Goal: Information Seeking & Learning: Check status

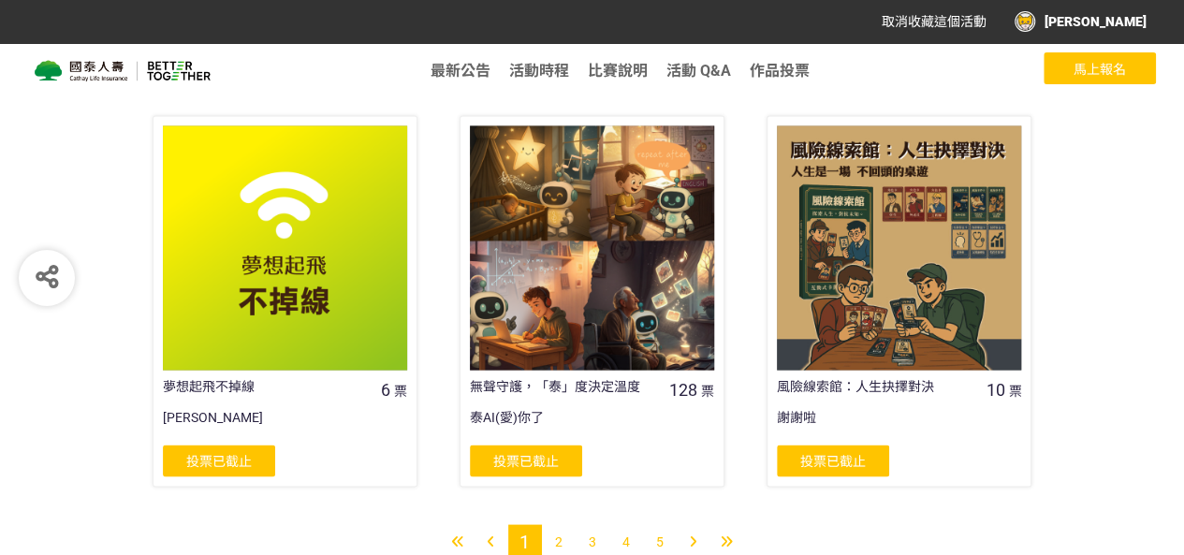
scroll to position [1636, 0]
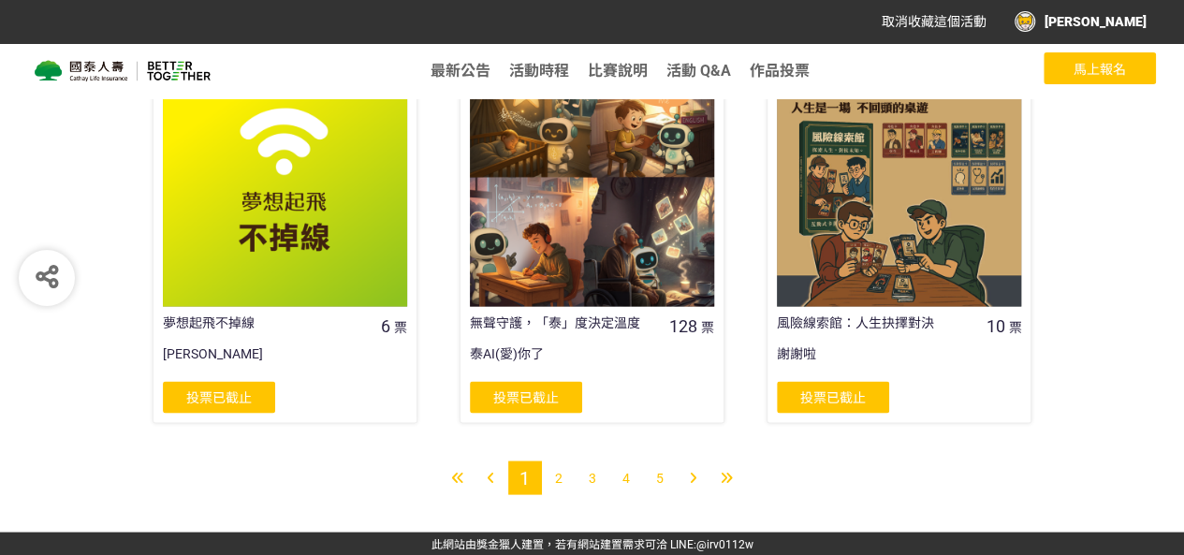
click at [555, 478] on span "2" at bounding box center [558, 477] width 7 height 15
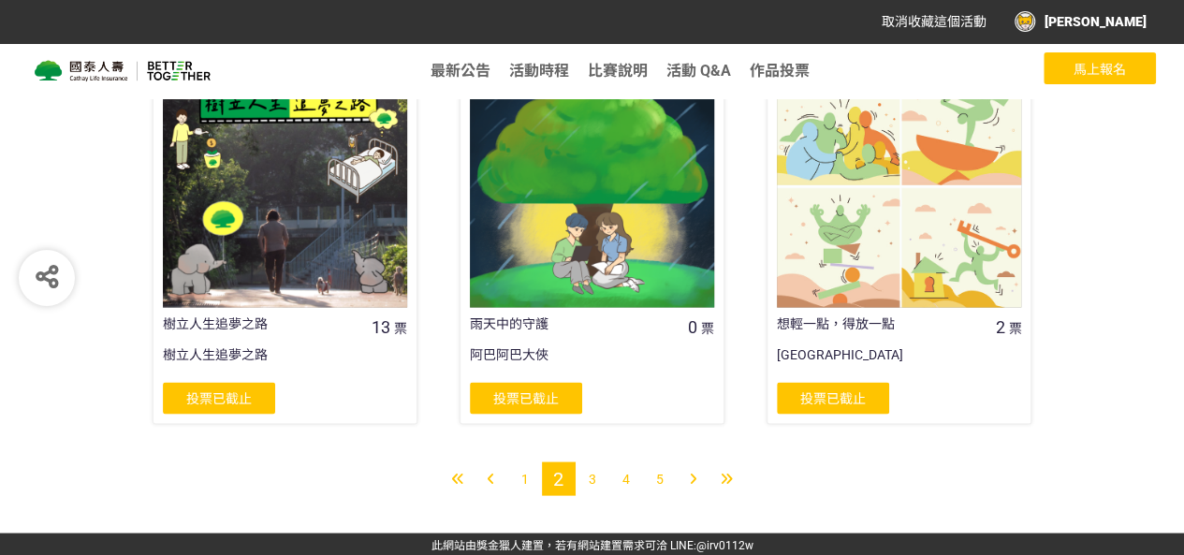
scroll to position [1636, 0]
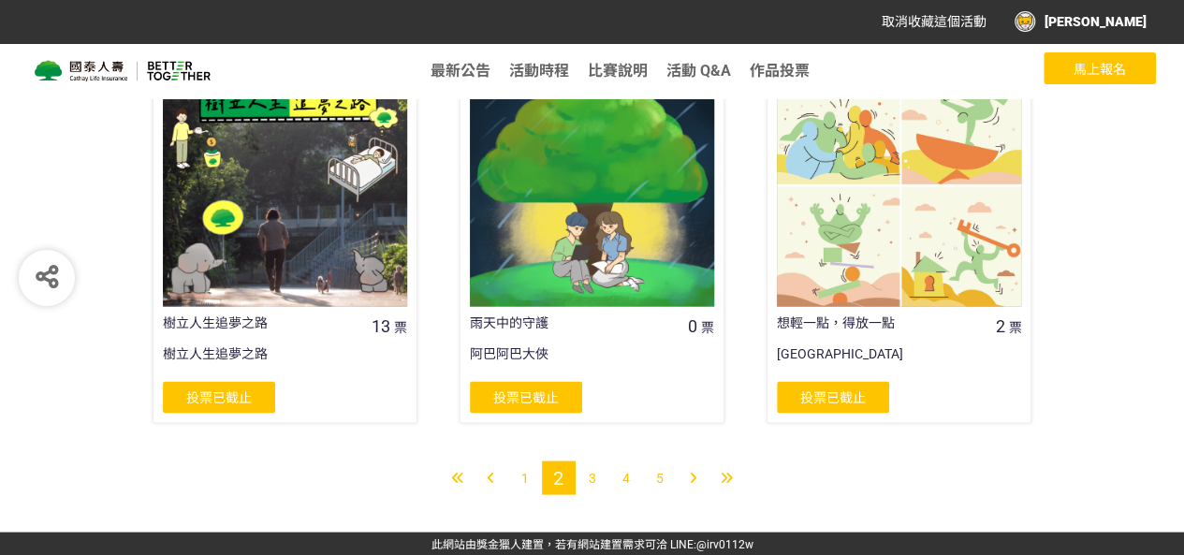
click at [587, 472] on div "3" at bounding box center [593, 477] width 34 height 34
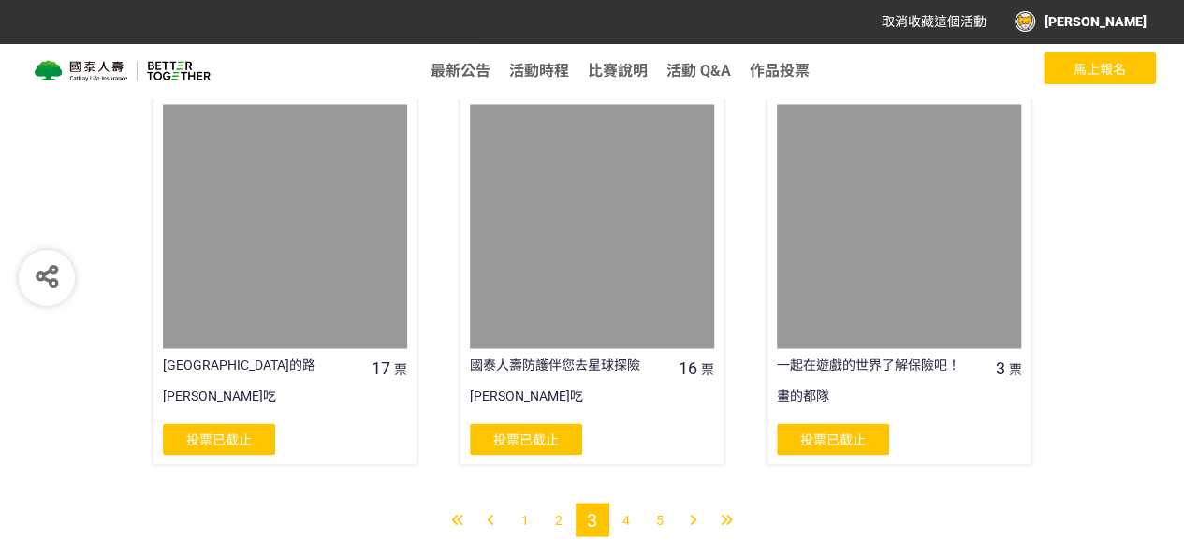
scroll to position [1593, 0]
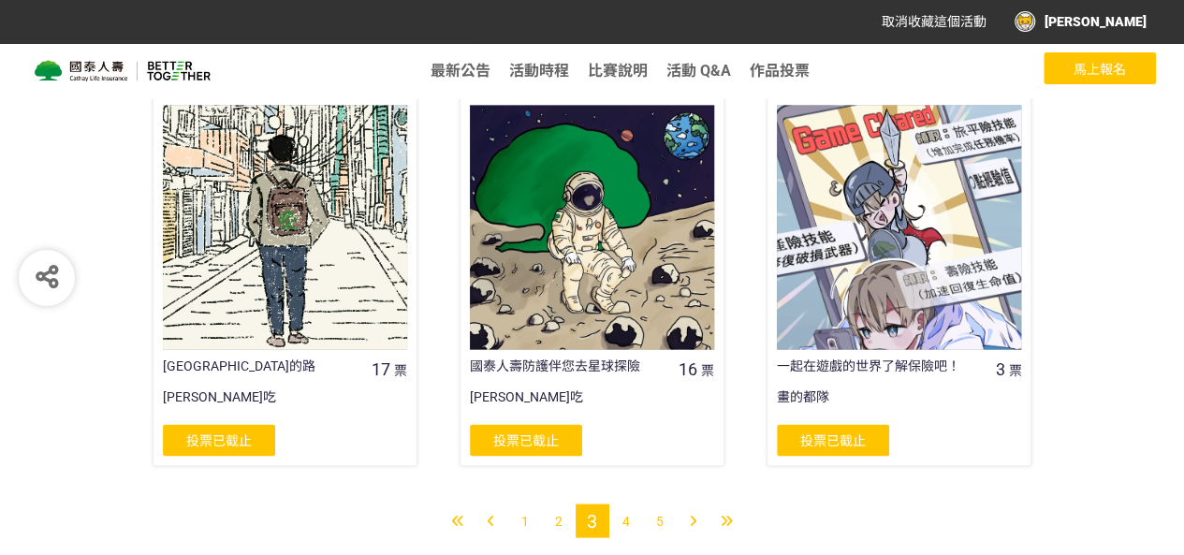
click at [622, 521] on span "4" at bounding box center [625, 520] width 7 height 15
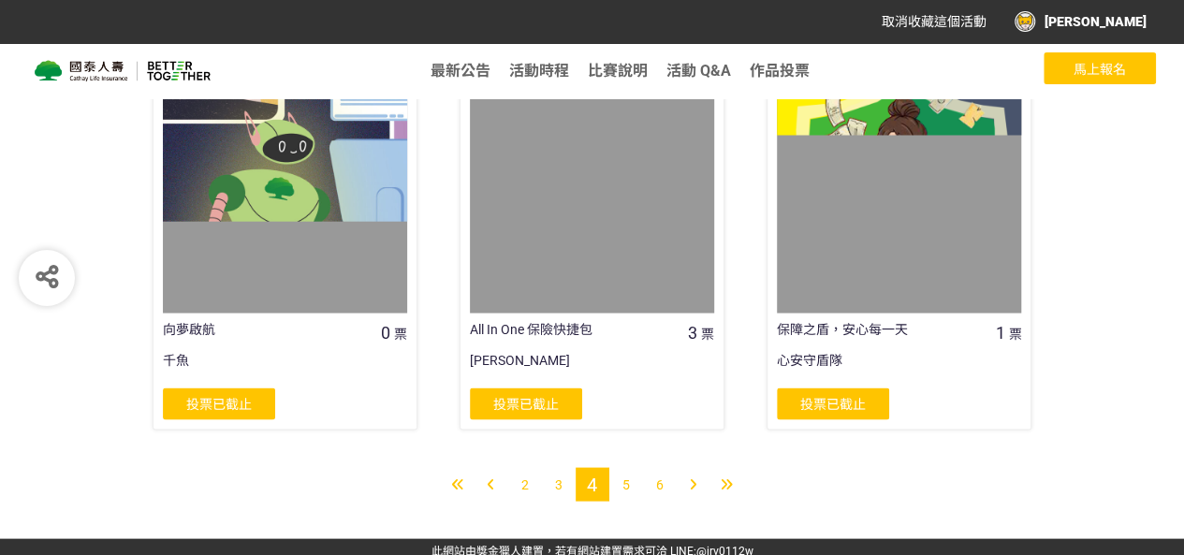
scroll to position [1623, 0]
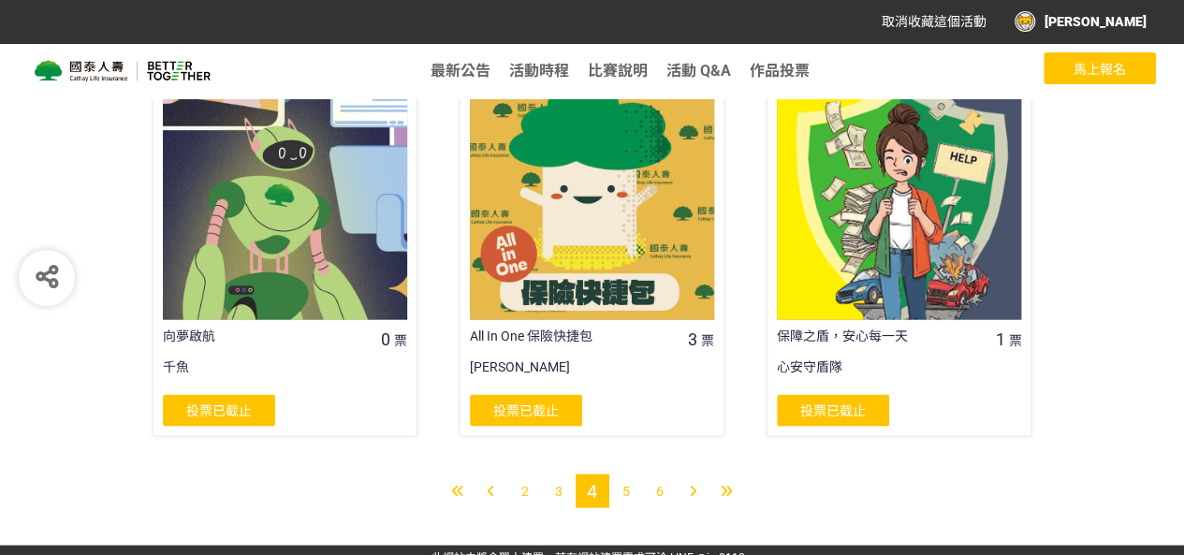
click at [362, 248] on div at bounding box center [285, 197] width 244 height 244
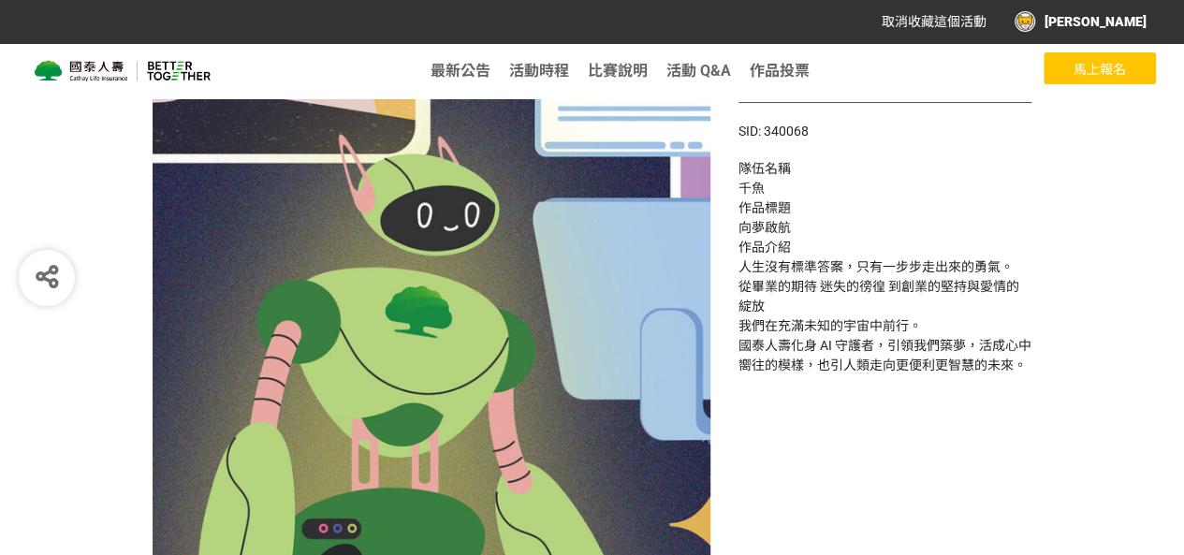
scroll to position [332, 0]
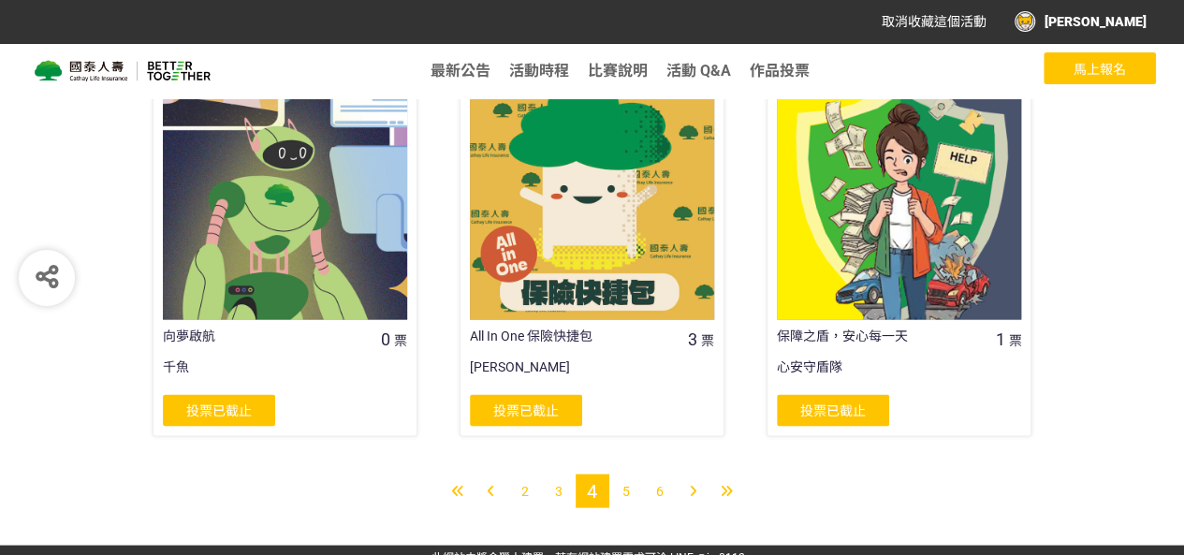
scroll to position [1636, 0]
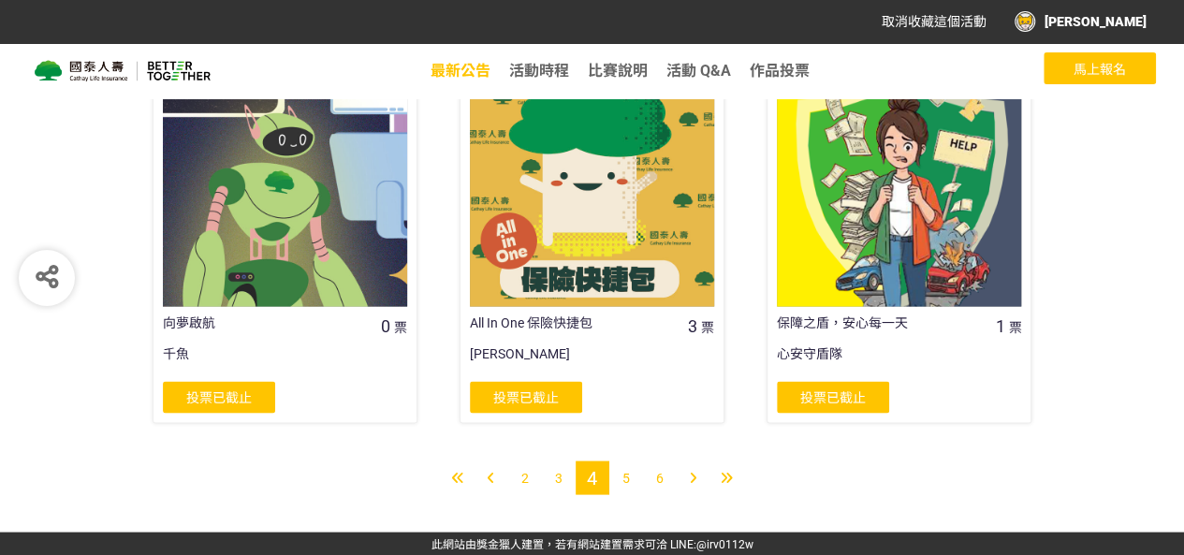
click at [460, 69] on span "最新公告" at bounding box center [460, 71] width 60 height 18
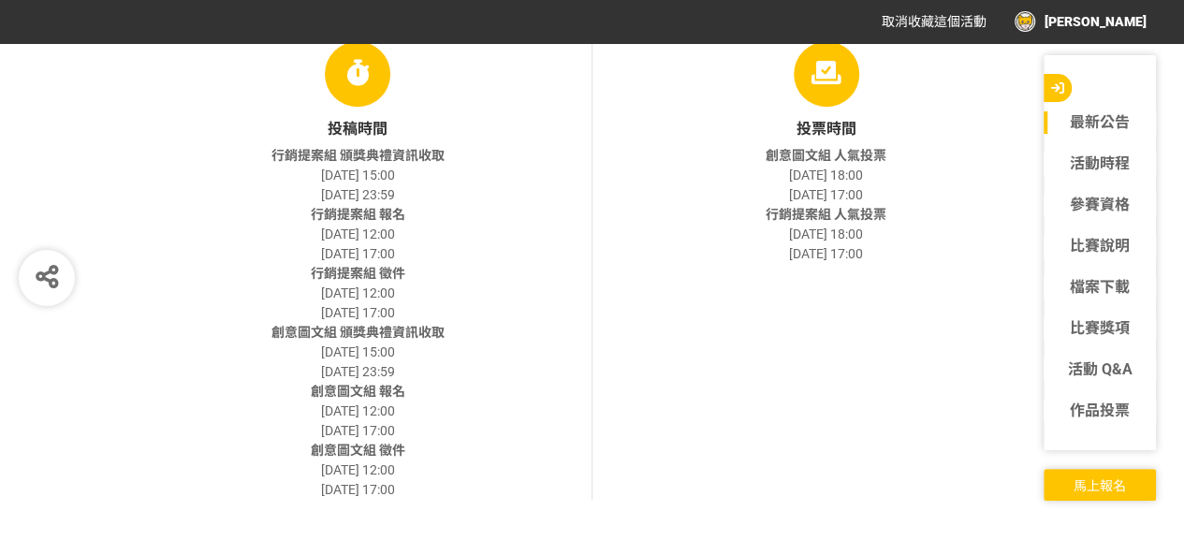
scroll to position [425, 0]
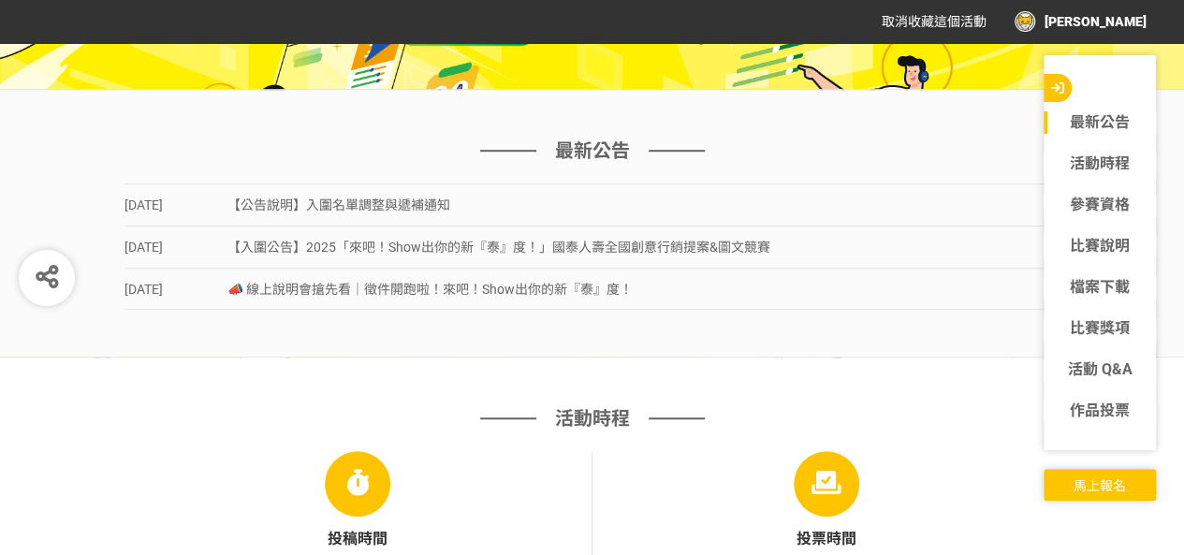
click at [266, 240] on span "【入圍公告】2025「來吧！Show出你的新『泰』度！」國泰人壽全國創意行銷提案&圖文競賽" at bounding box center [498, 247] width 543 height 15
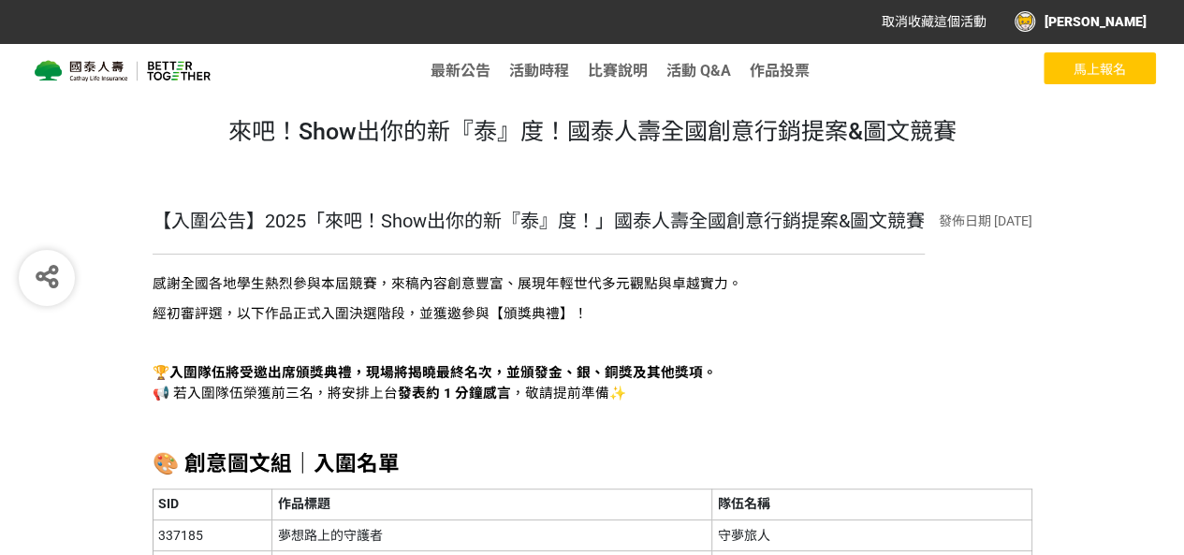
scroll to position [311, 0]
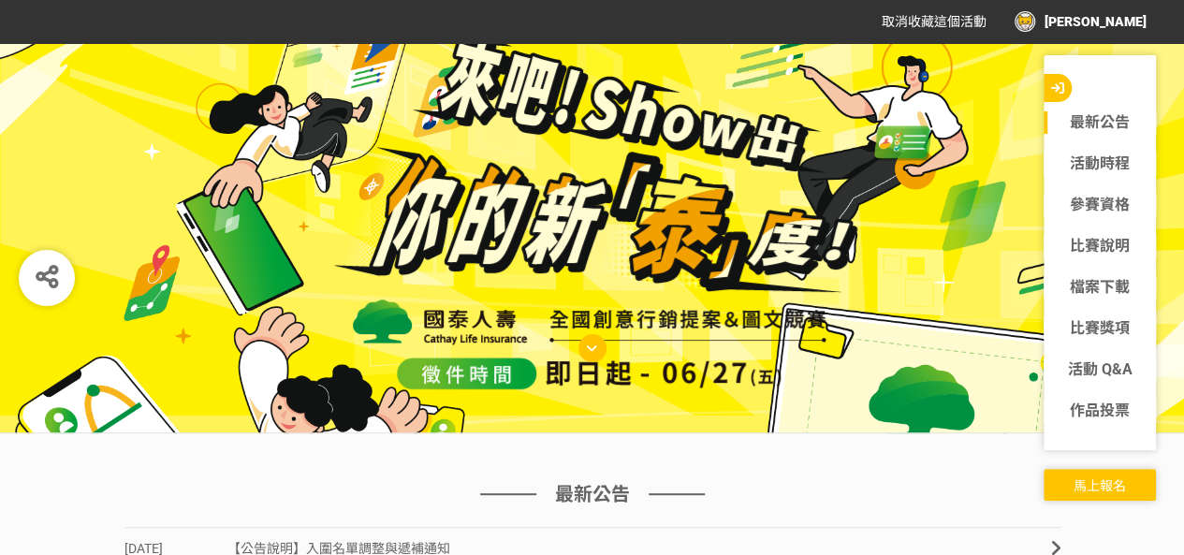
scroll to position [55, 0]
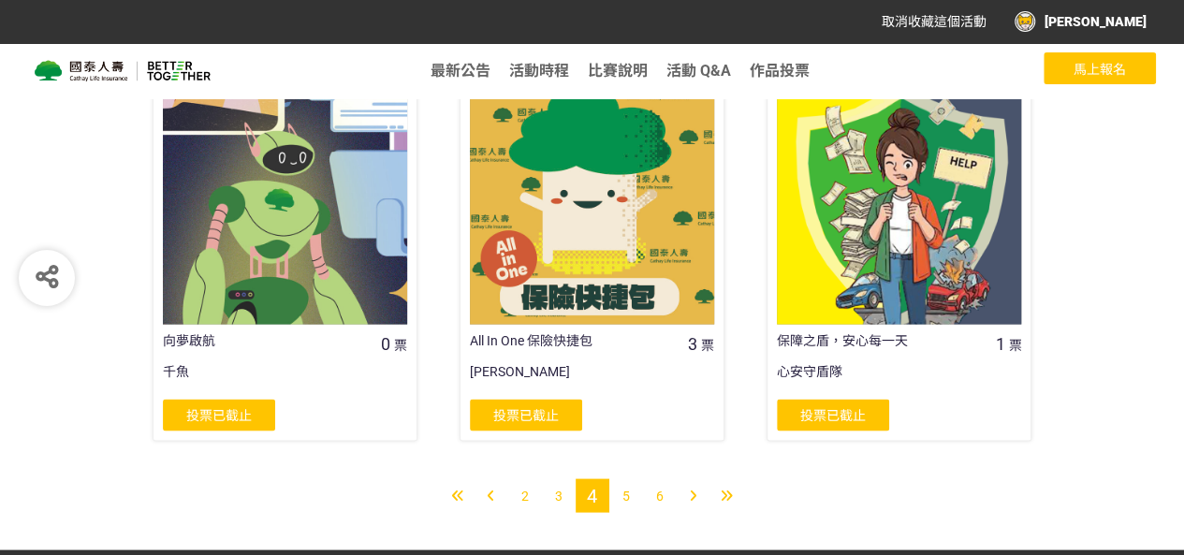
scroll to position [1636, 0]
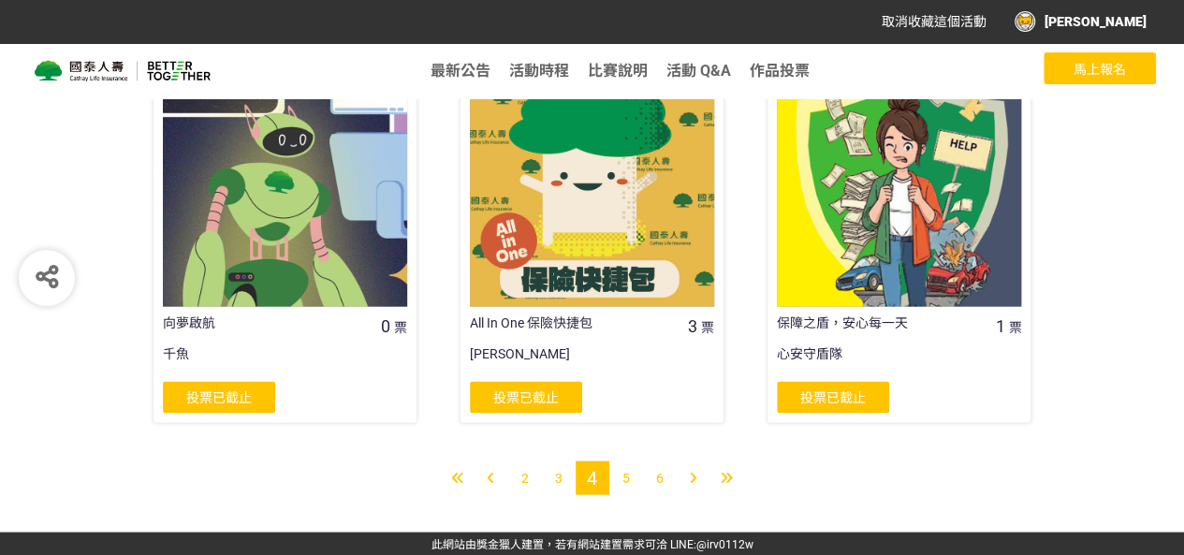
click at [517, 479] on div "2" at bounding box center [525, 477] width 34 height 34
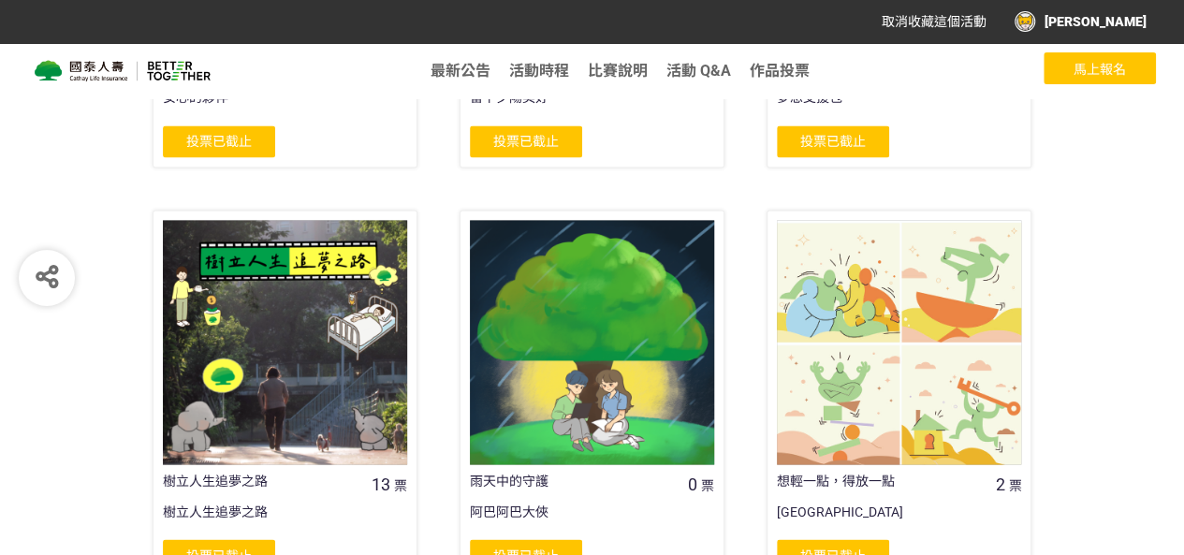
scroll to position [1636, 0]
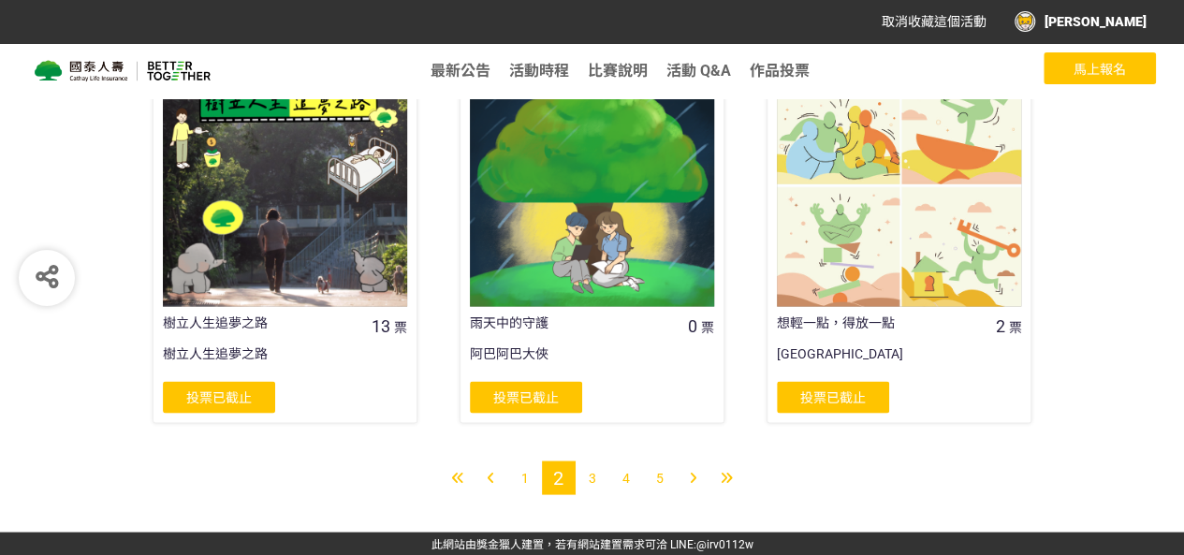
click at [503, 480] on div at bounding box center [491, 477] width 34 height 34
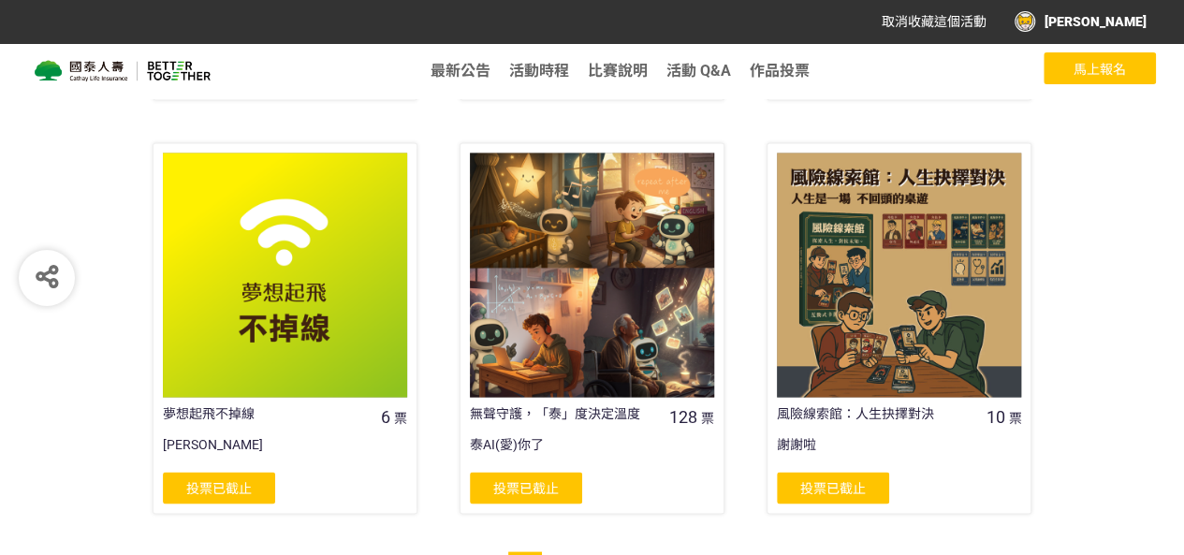
scroll to position [1636, 0]
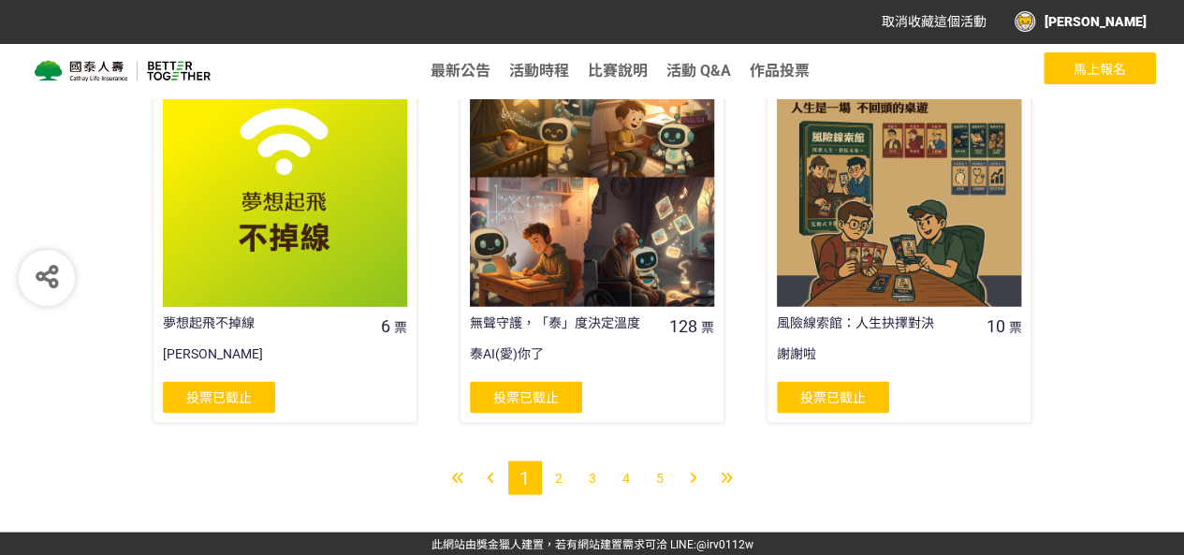
click at [591, 477] on span "3" at bounding box center [592, 477] width 7 height 15
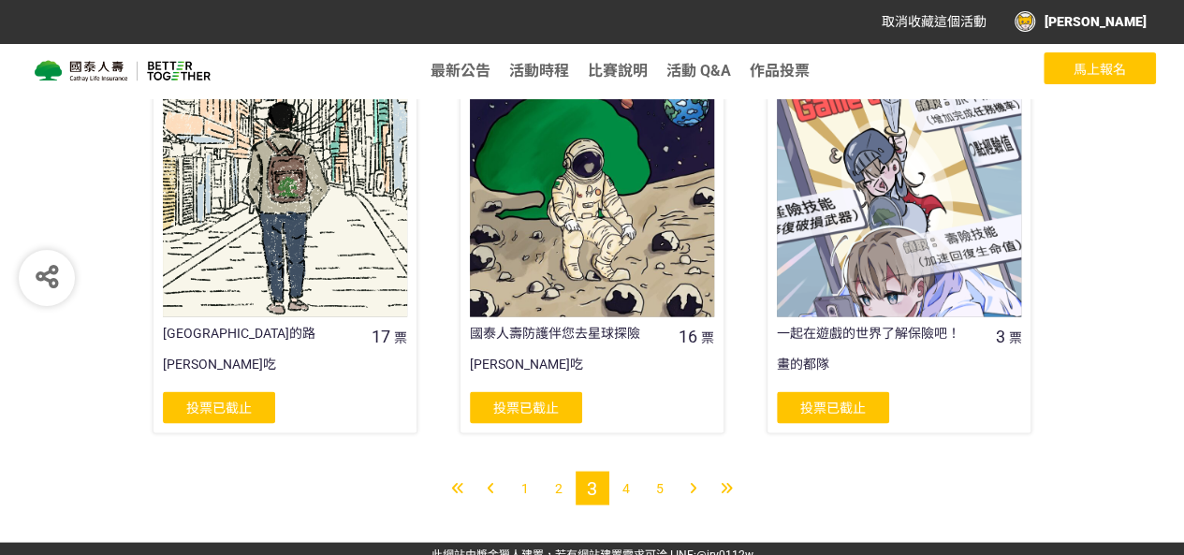
scroll to position [1636, 0]
